Goal: Task Accomplishment & Management: Manage account settings

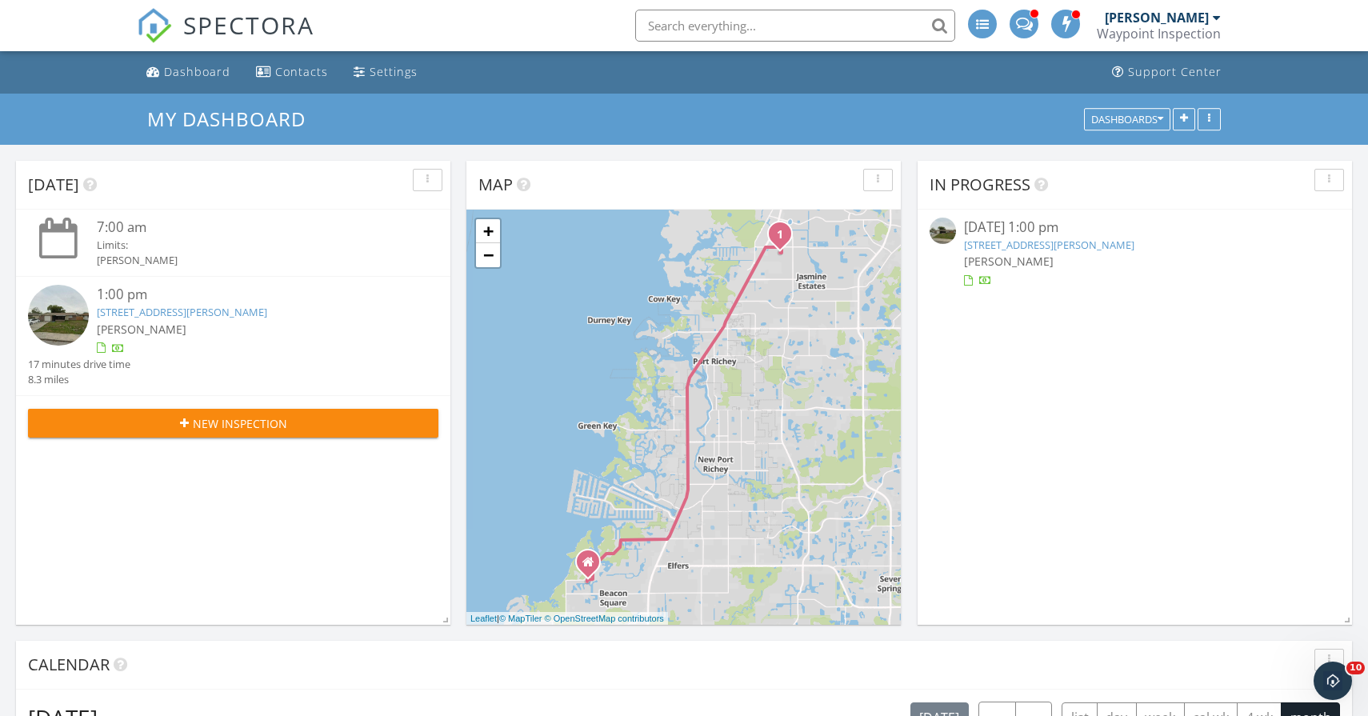
click at [222, 312] on link "6925 Alta Vista St , Port Richey, FL 34668" at bounding box center [182, 312] width 170 height 14
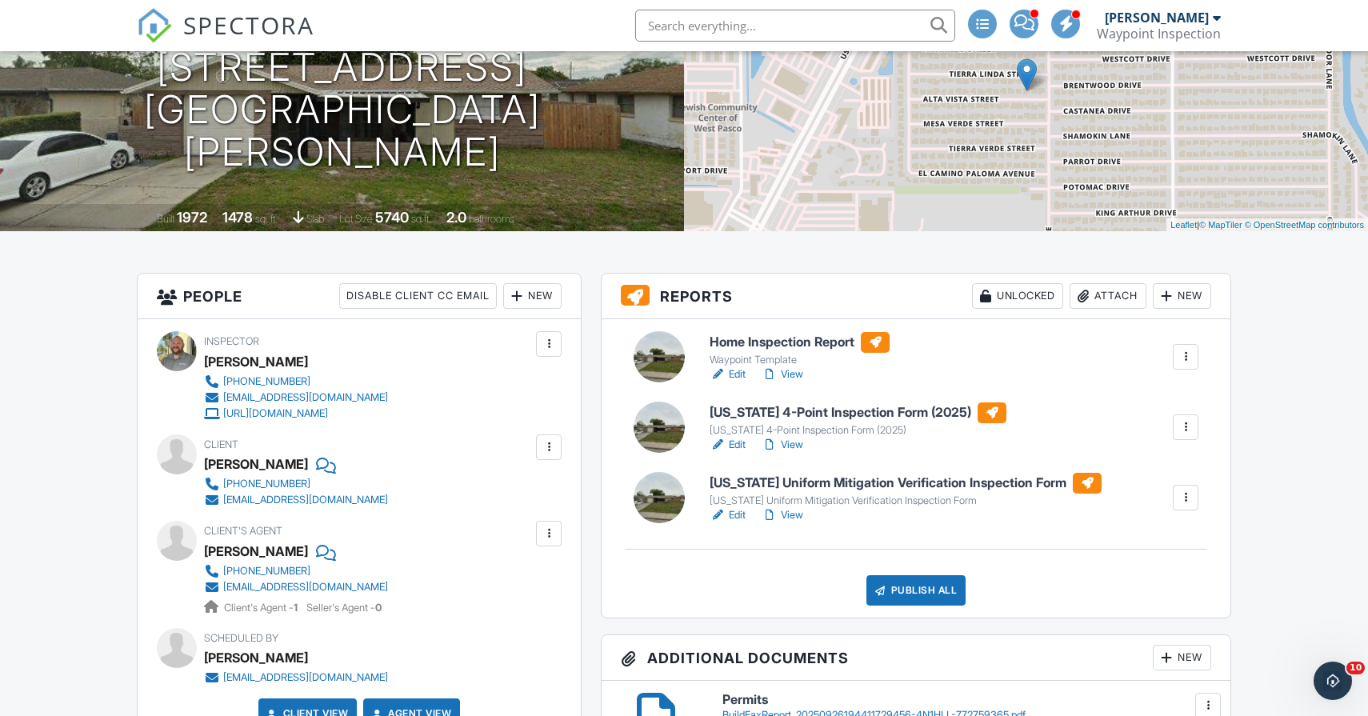
scroll to position [198, 0]
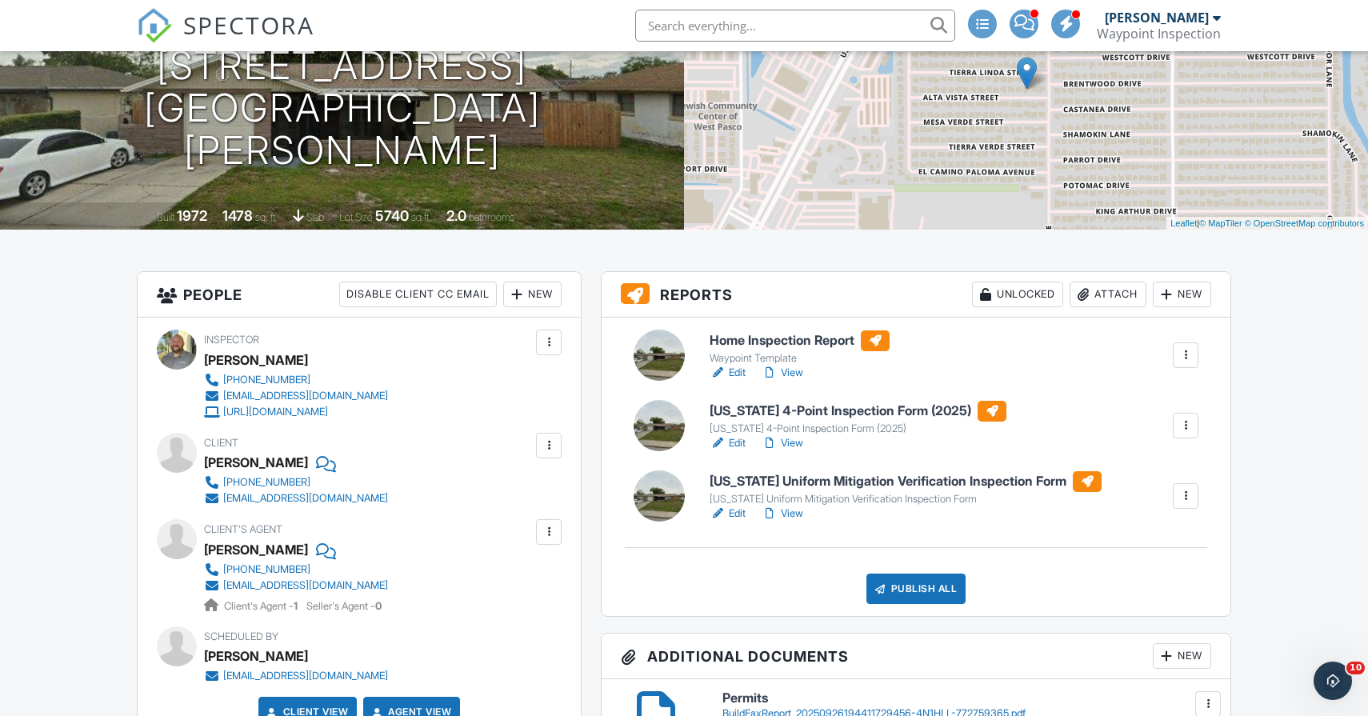
click at [800, 370] on link "View" at bounding box center [783, 373] width 42 height 16
click at [794, 370] on link "View" at bounding box center [783, 373] width 42 height 16
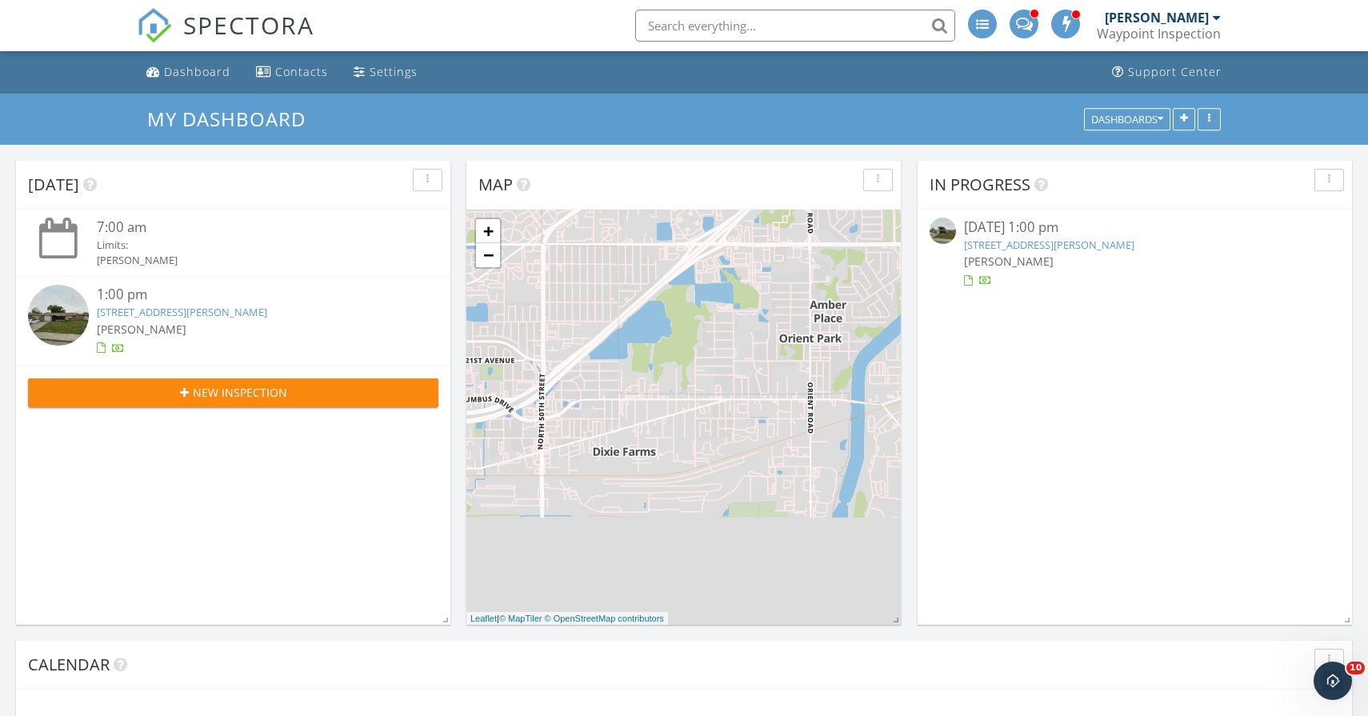
scroll to position [1457, 1369]
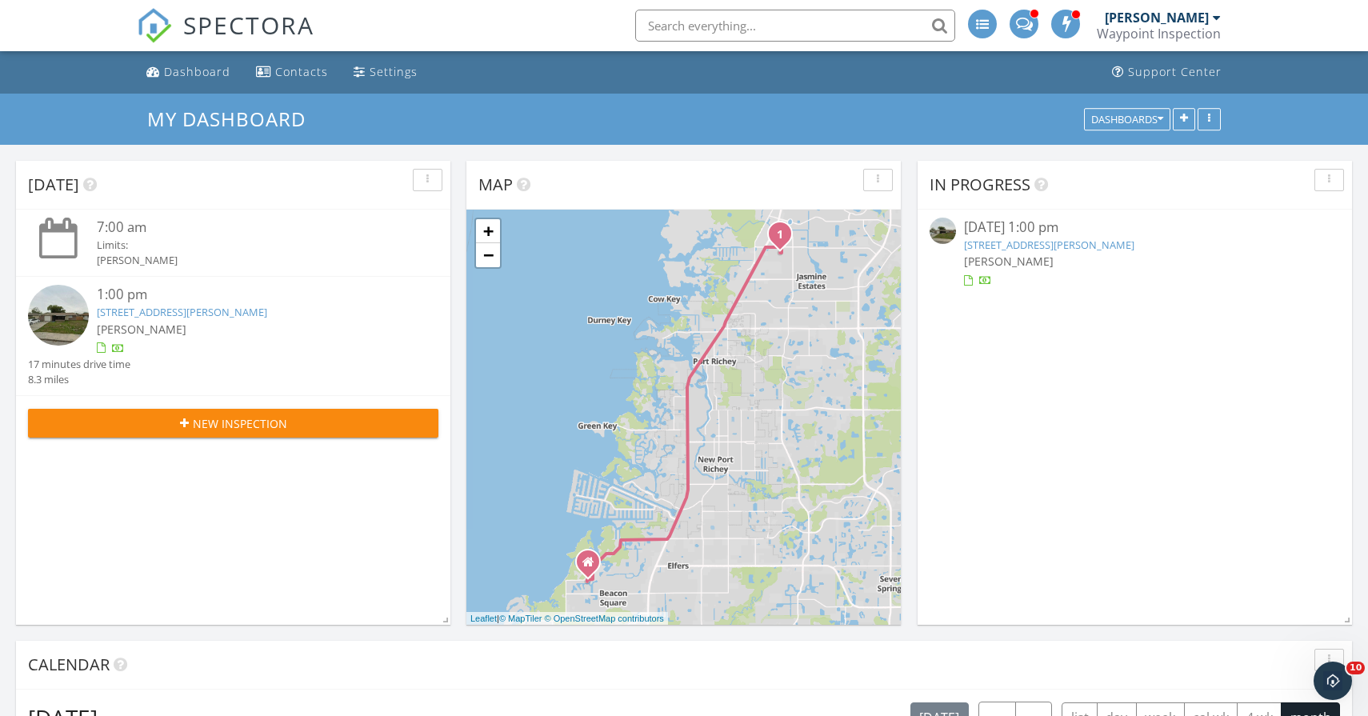
click at [228, 308] on link "6925 Alta Vista St , Port Richey, FL 34668" at bounding box center [182, 312] width 170 height 14
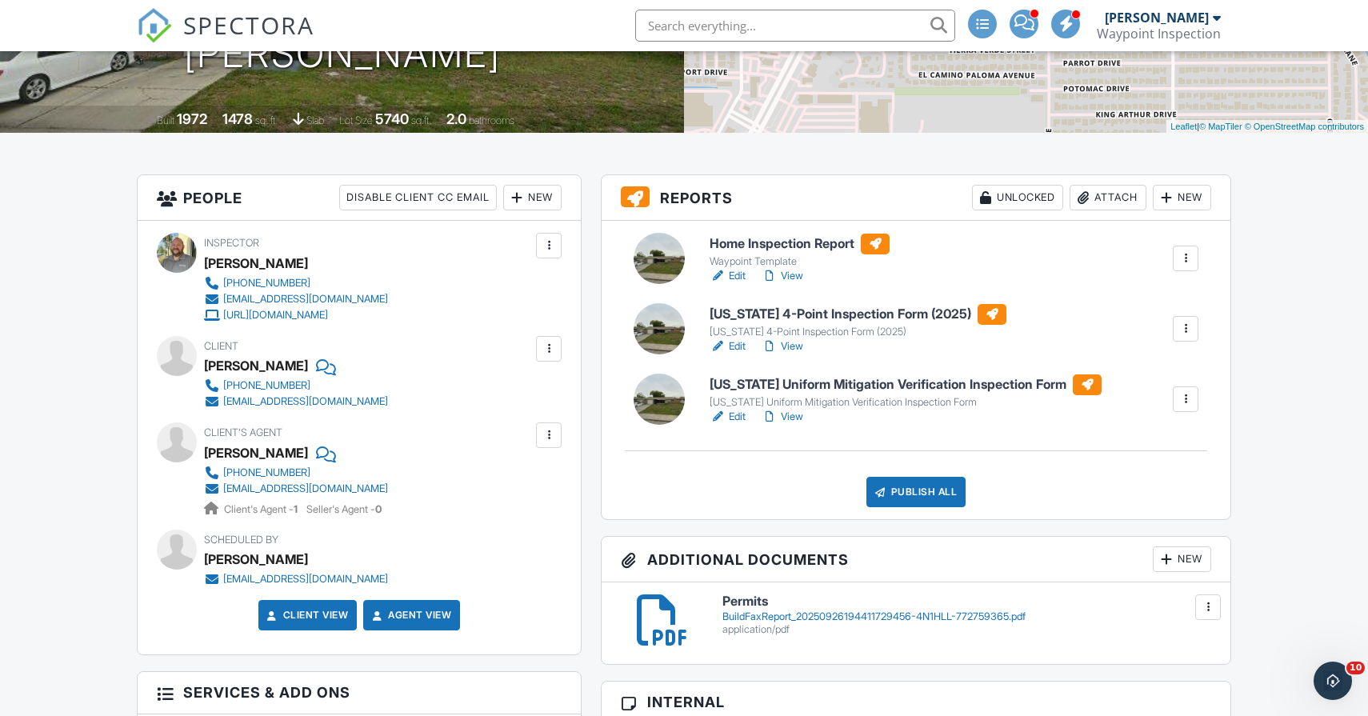
click at [799, 343] on link "View" at bounding box center [783, 346] width 42 height 16
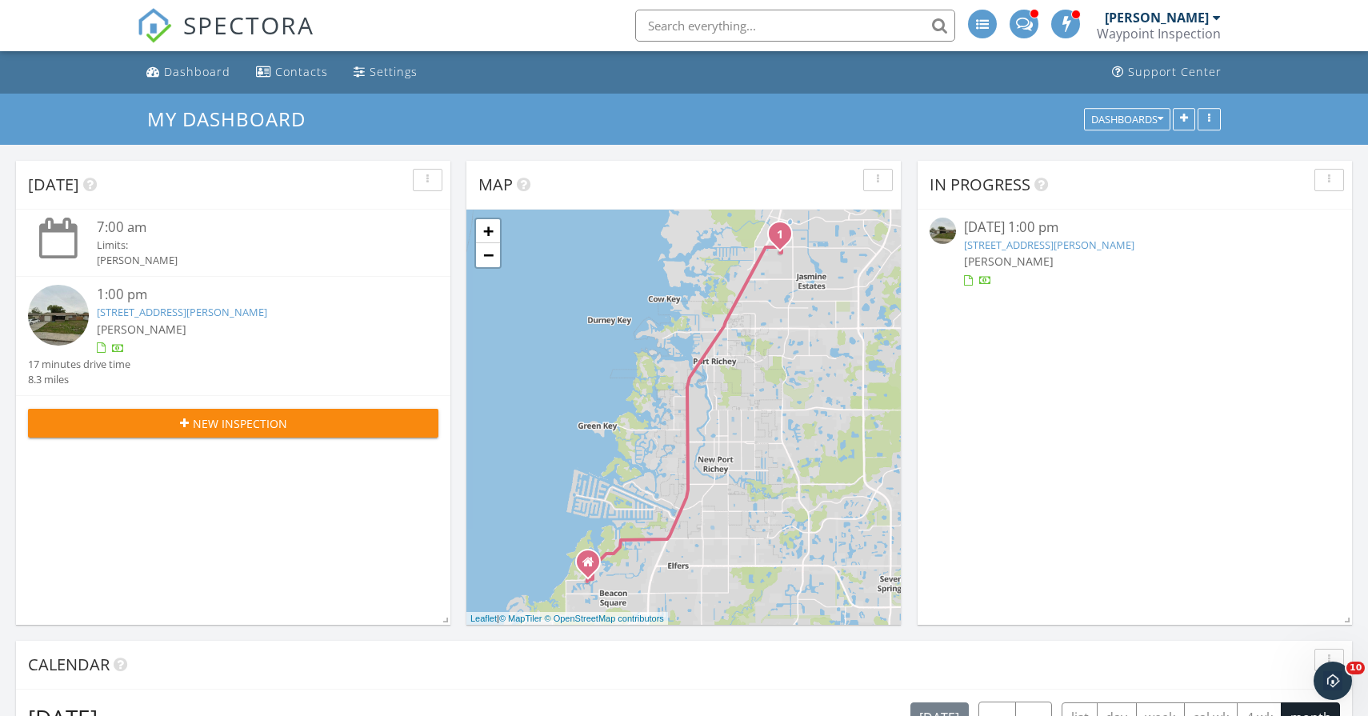
click at [212, 310] on link "6925 Alta Vista St , Port Richey, FL 34668" at bounding box center [182, 312] width 170 height 14
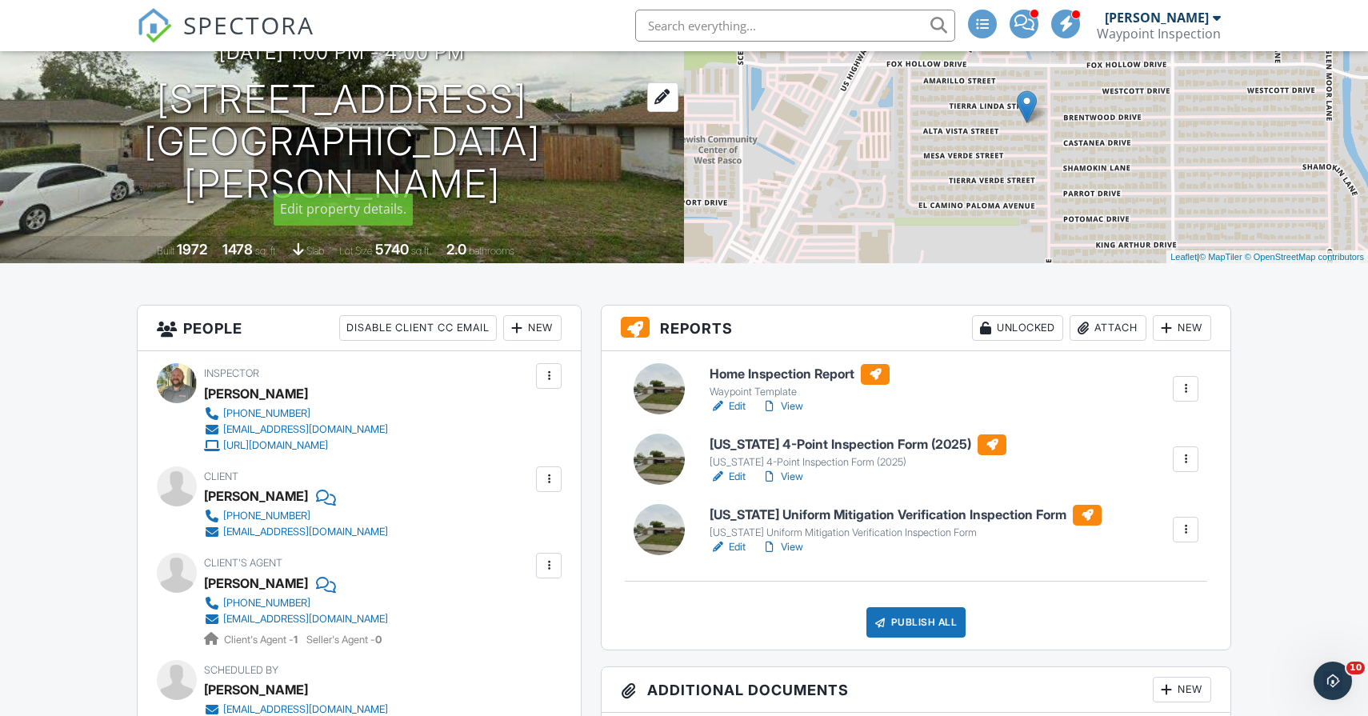
scroll to position [188, 0]
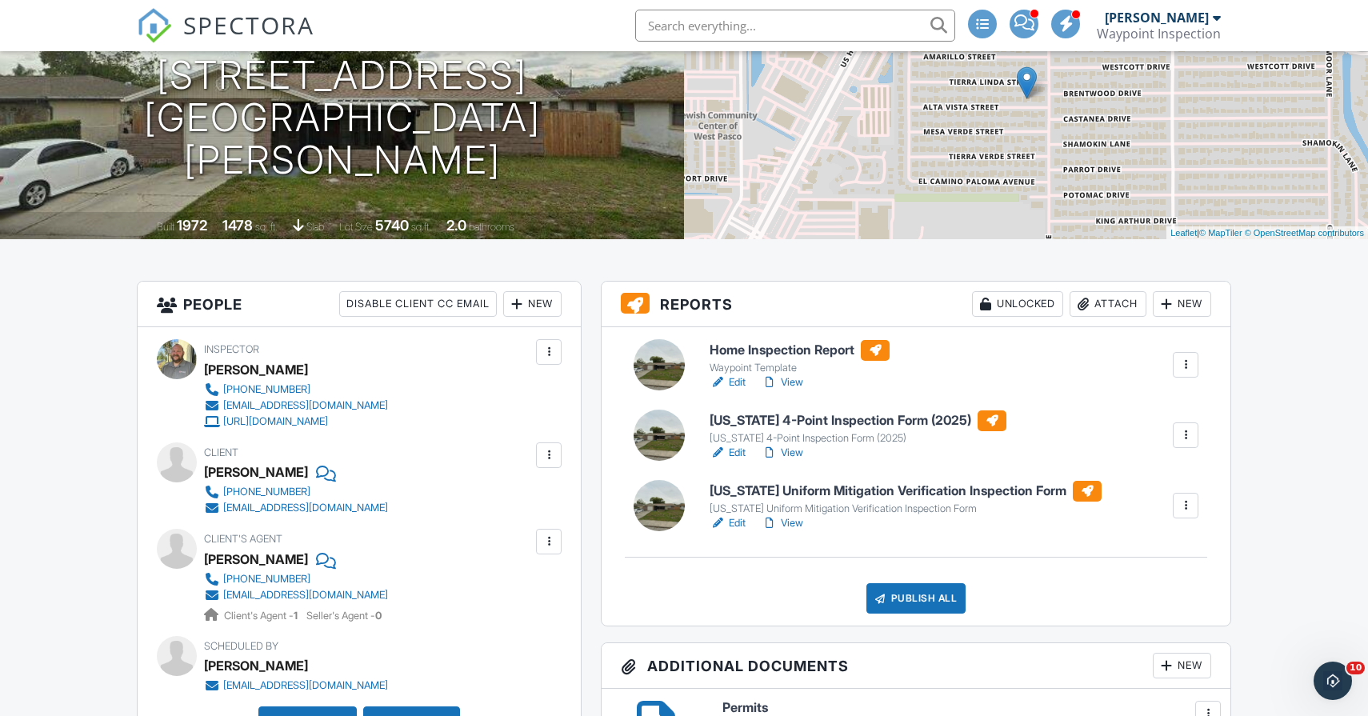
click at [789, 449] on link "View" at bounding box center [783, 453] width 42 height 16
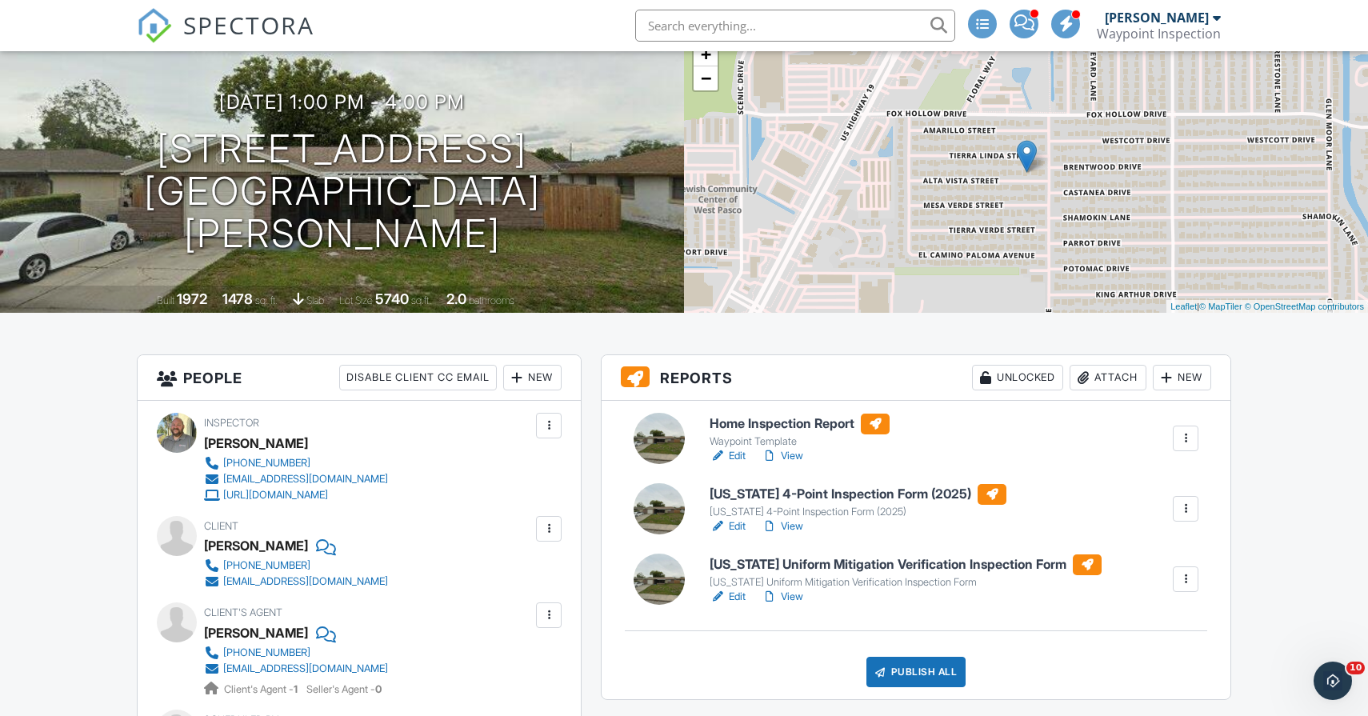
scroll to position [147, 0]
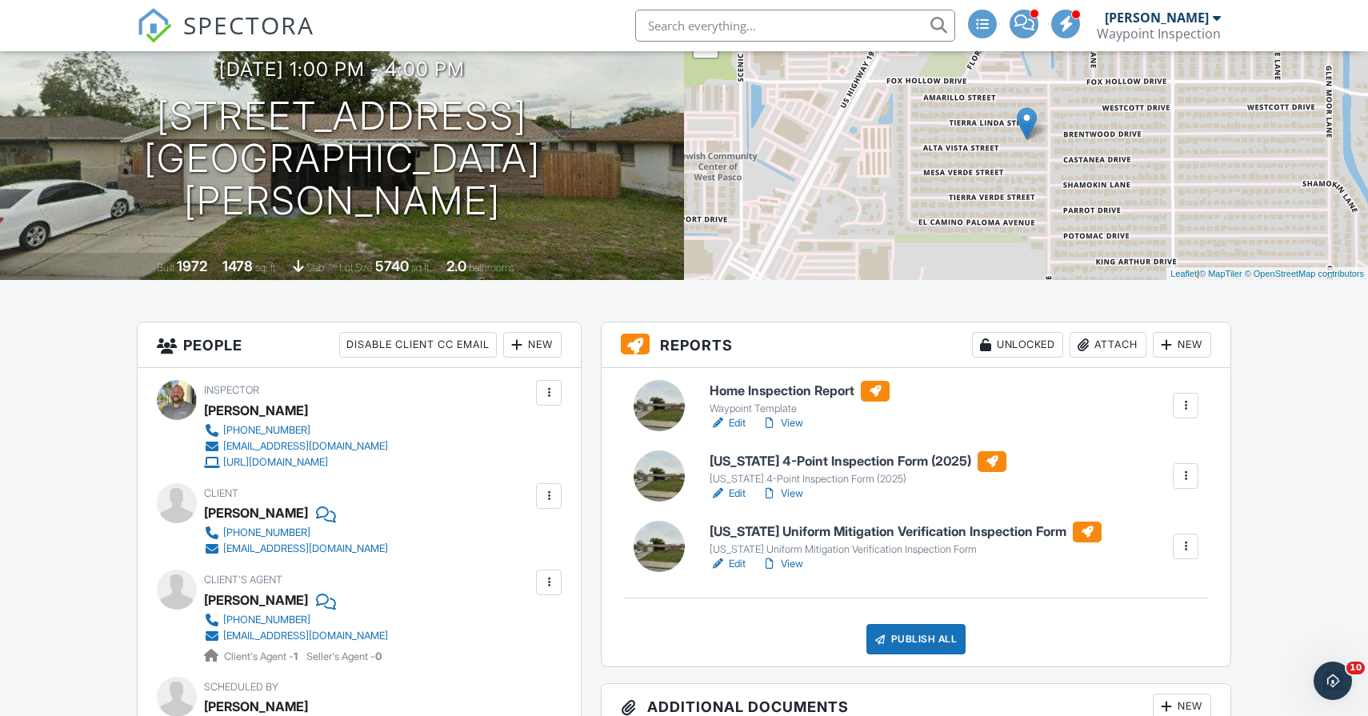
click at [791, 566] on link "View" at bounding box center [783, 564] width 42 height 16
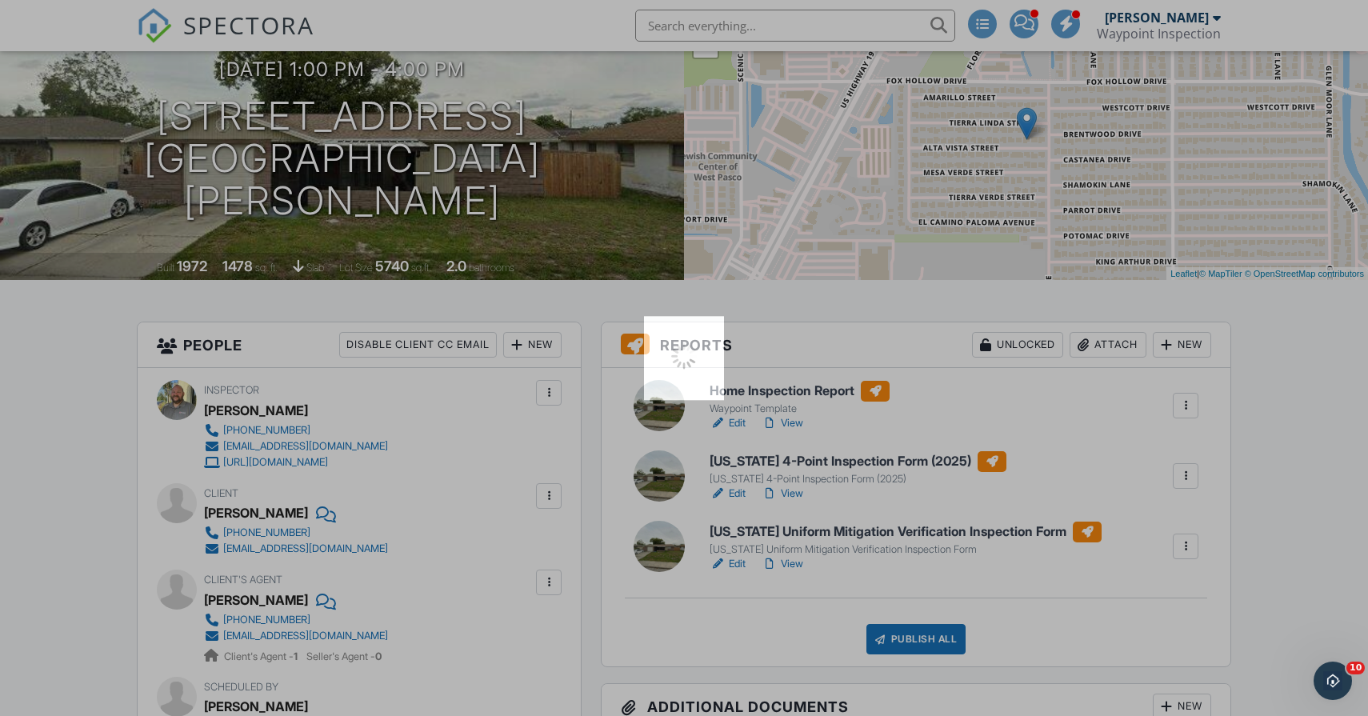
scroll to position [0, 0]
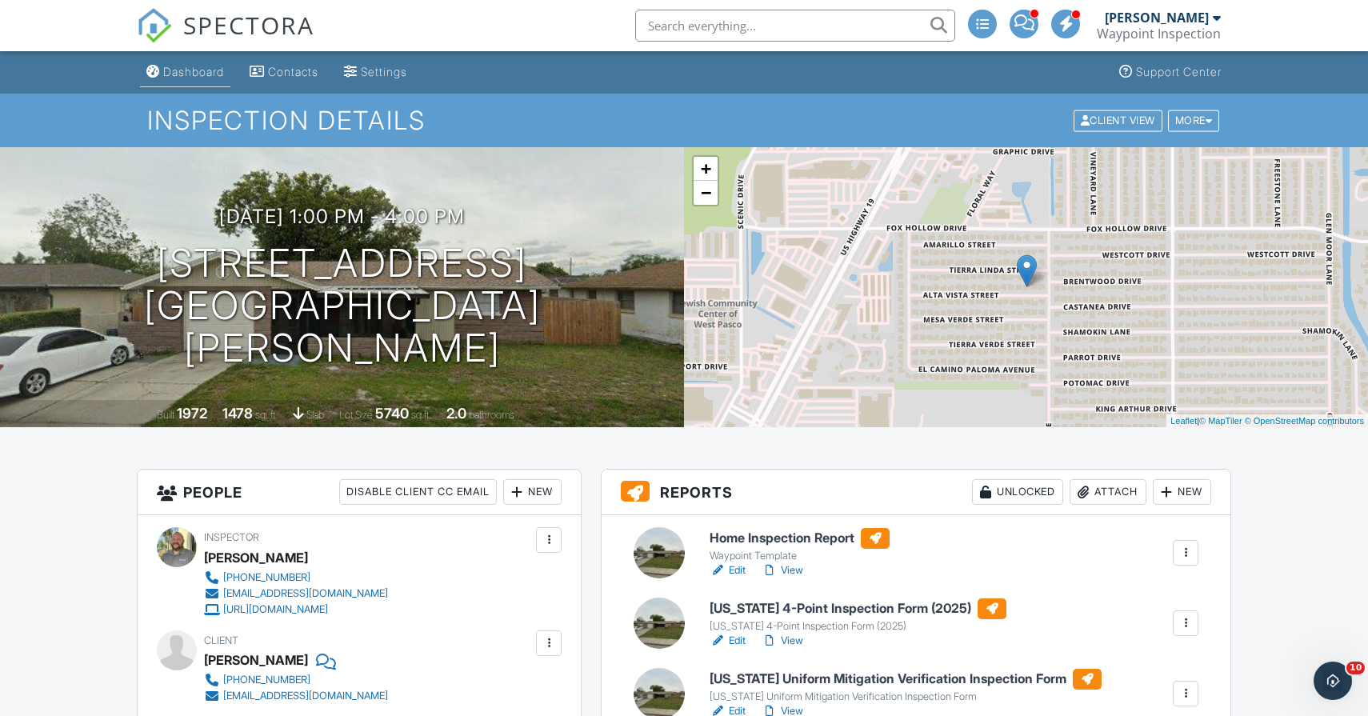
click at [182, 66] on div "Dashboard" at bounding box center [193, 72] width 61 height 14
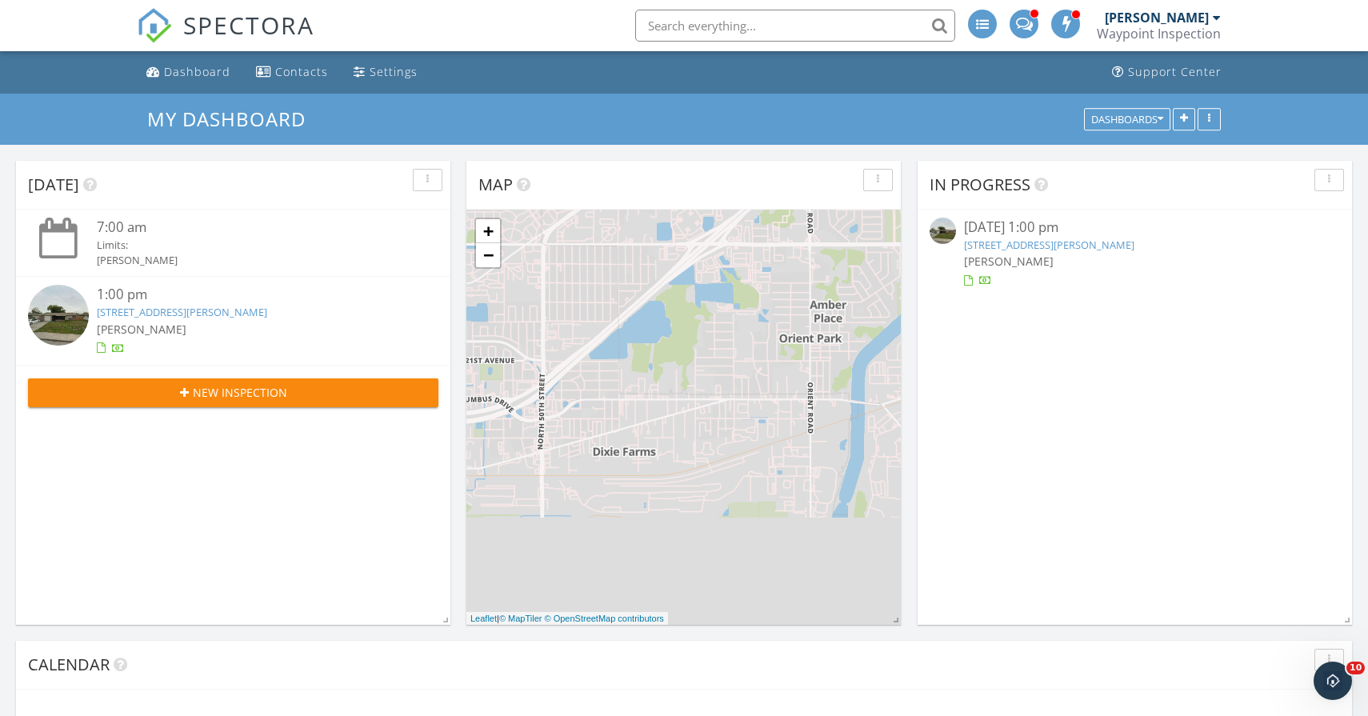
scroll to position [1457, 1369]
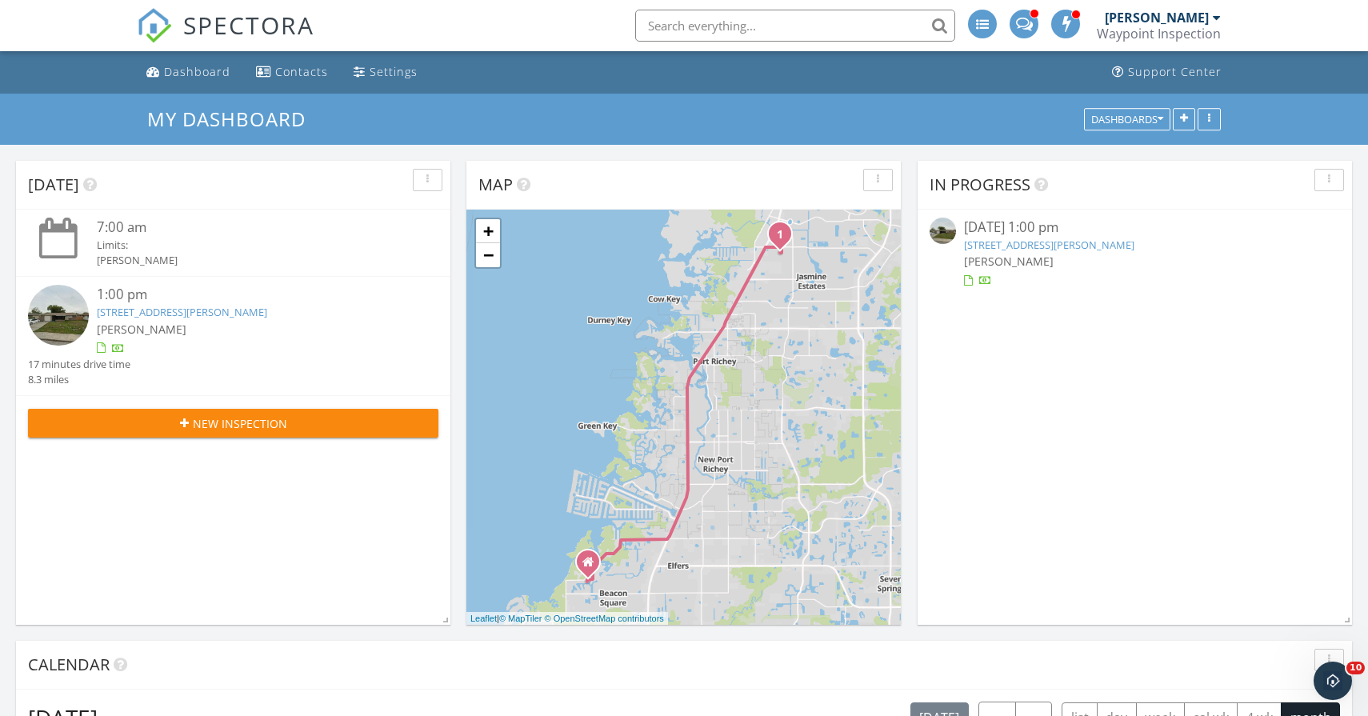
click at [250, 309] on link "[STREET_ADDRESS][PERSON_NAME]" at bounding box center [182, 312] width 170 height 14
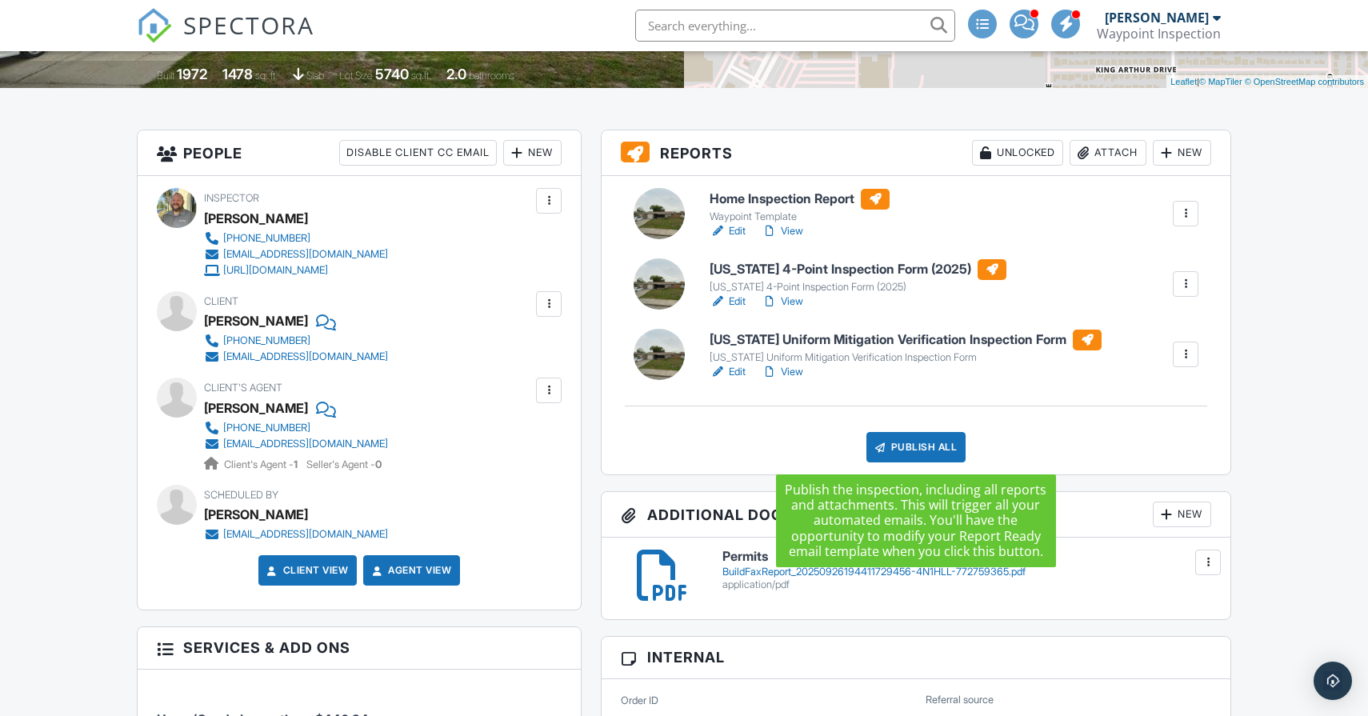
click at [907, 450] on div "Publish All" at bounding box center [917, 447] width 100 height 30
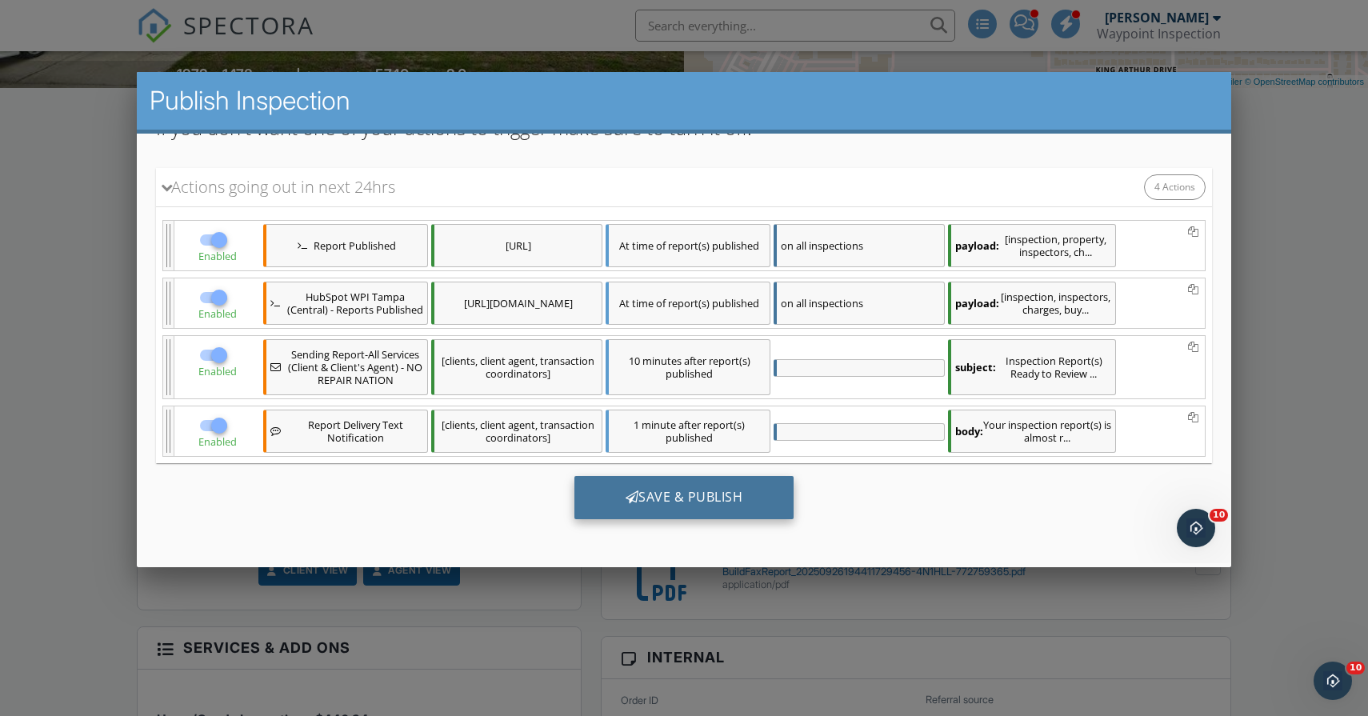
scroll to position [248, 0]
click at [681, 489] on div "Save & Publish" at bounding box center [685, 496] width 220 height 43
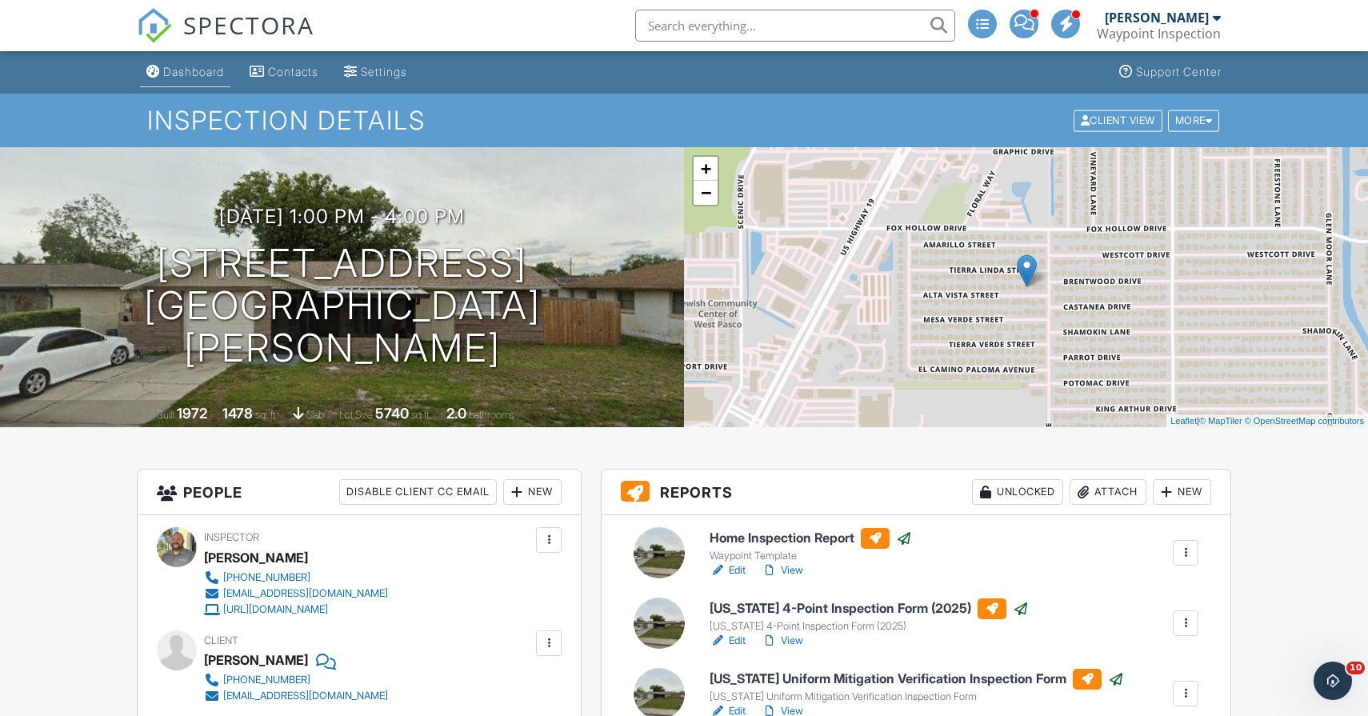
click at [198, 69] on div "Dashboard" at bounding box center [193, 72] width 61 height 14
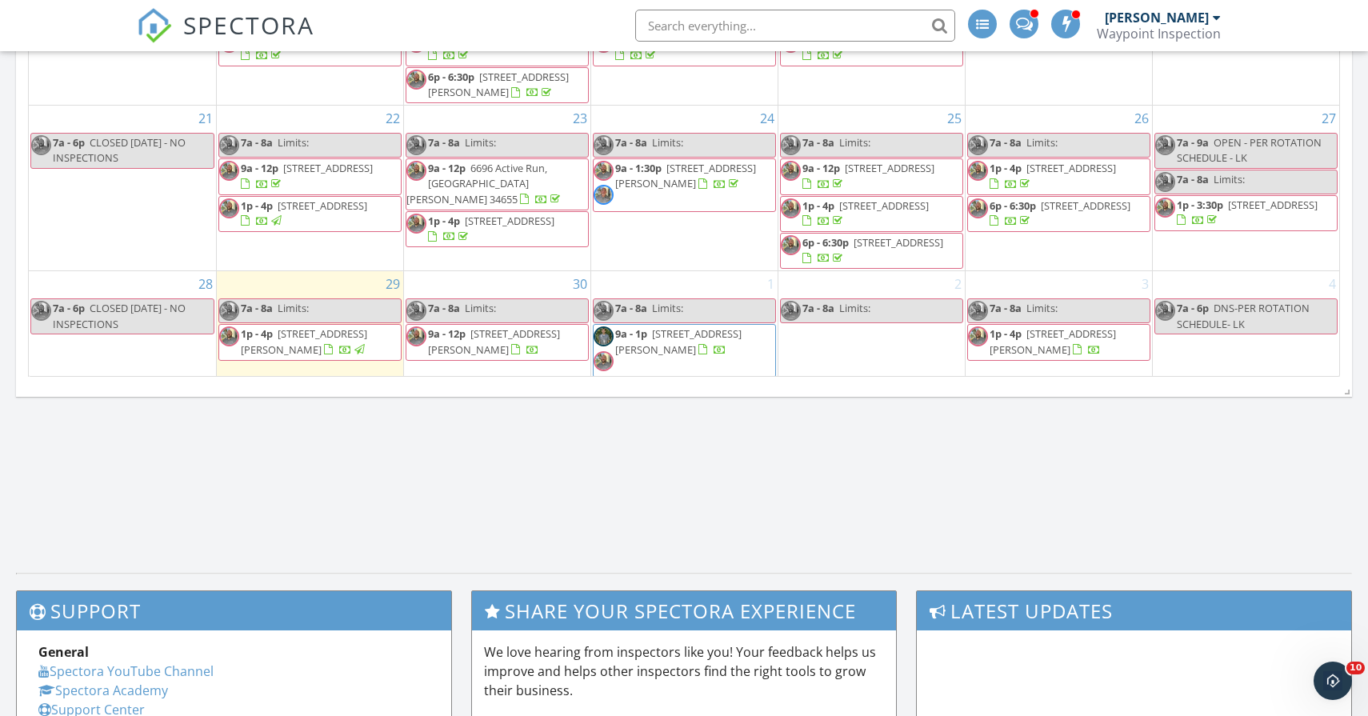
scroll to position [1028, 0]
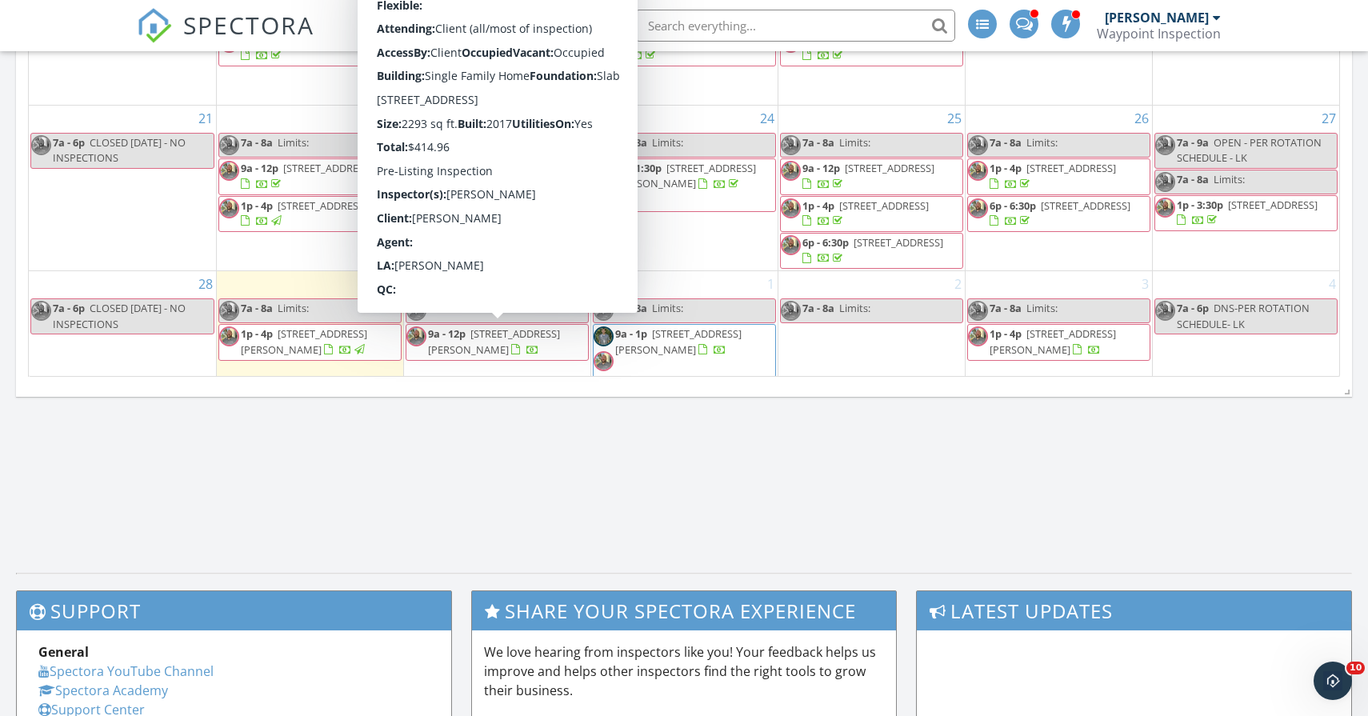
click at [495, 330] on span "13913 Bee Tree Ct, Hudson 34669" at bounding box center [494, 341] width 132 height 30
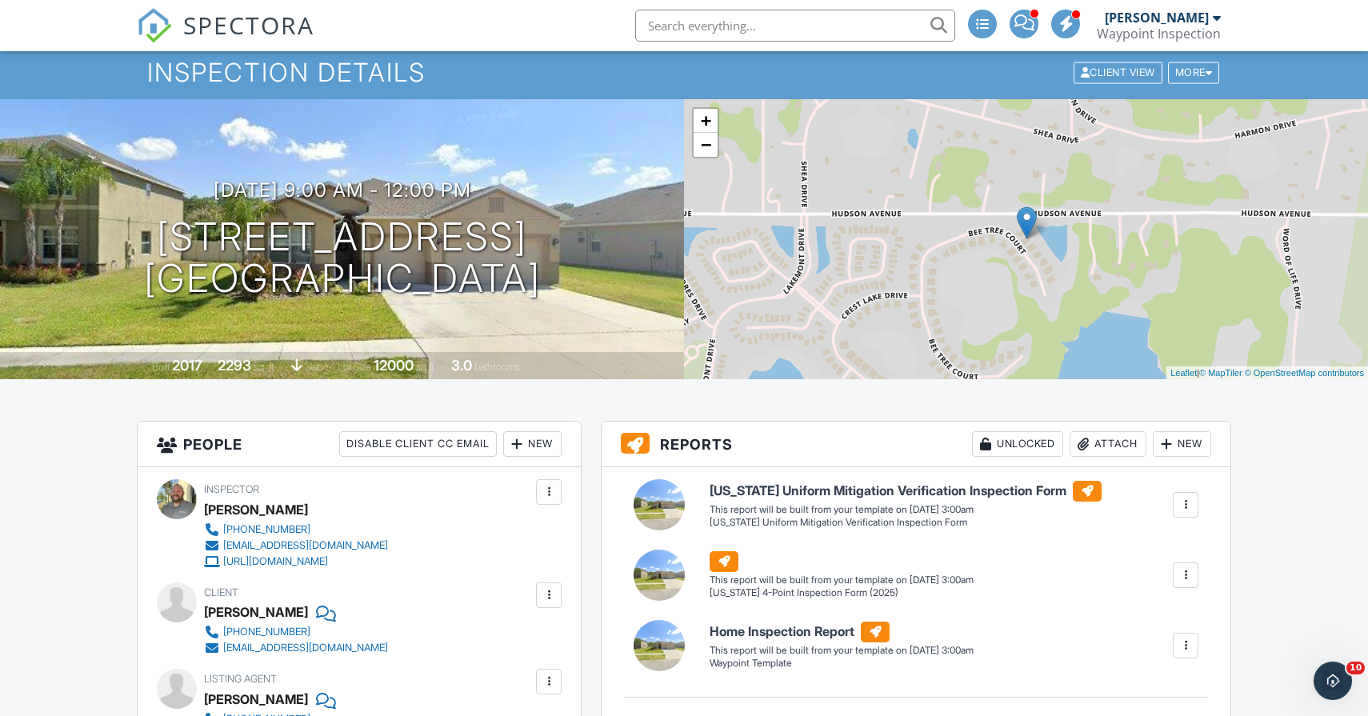
scroll to position [47, 0]
